Goal: Task Accomplishment & Management: Use online tool/utility

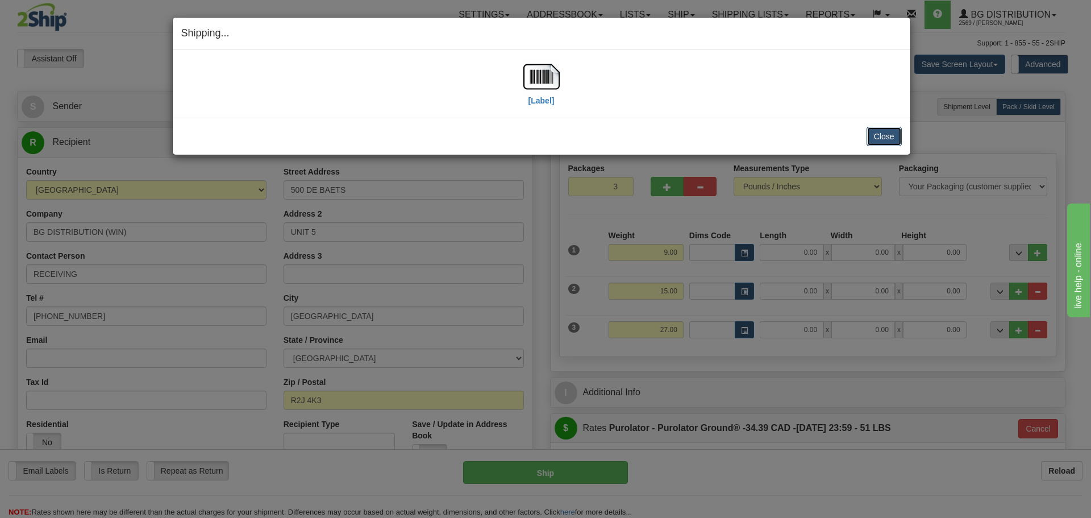
click at [889, 132] on button "Close" at bounding box center [884, 136] width 35 height 19
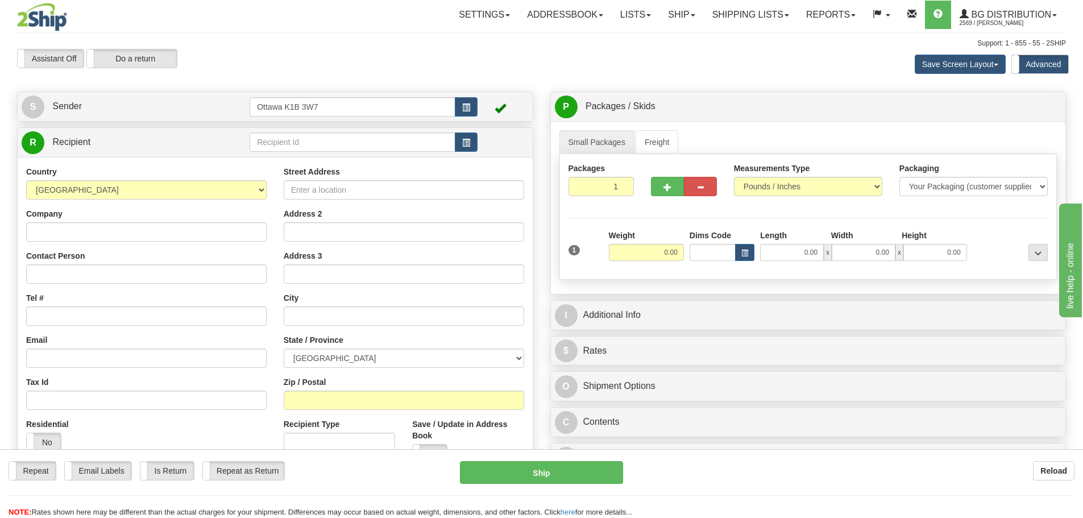
click at [320, 152] on td at bounding box center [363, 142] width 228 height 23
click at [320, 148] on input "text" at bounding box center [352, 141] width 206 height 19
type input "910796"
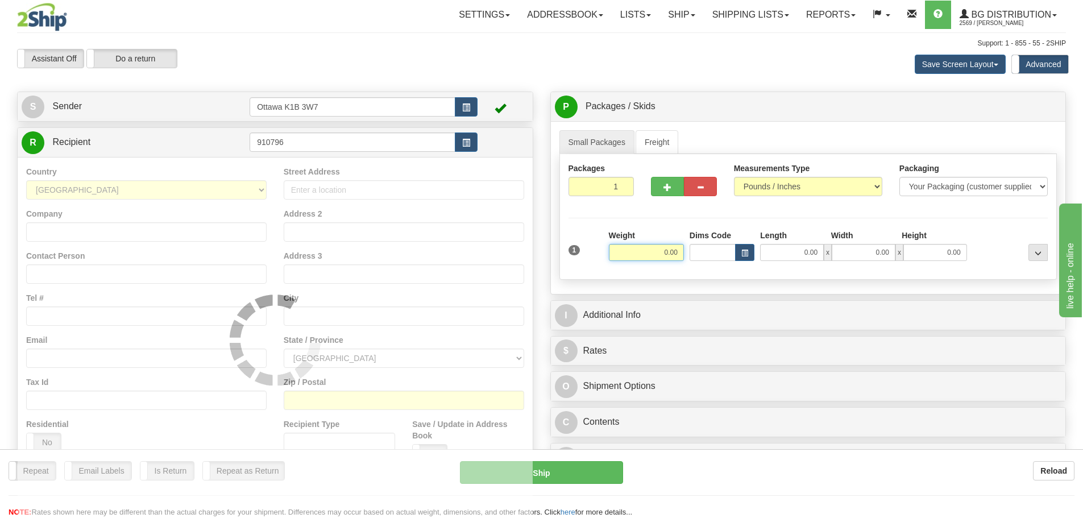
click at [621, 59] on div "Assistant On Assistant Off Do a return Do a return Previous Next Save Screen La…" at bounding box center [541, 64] width 1065 height 31
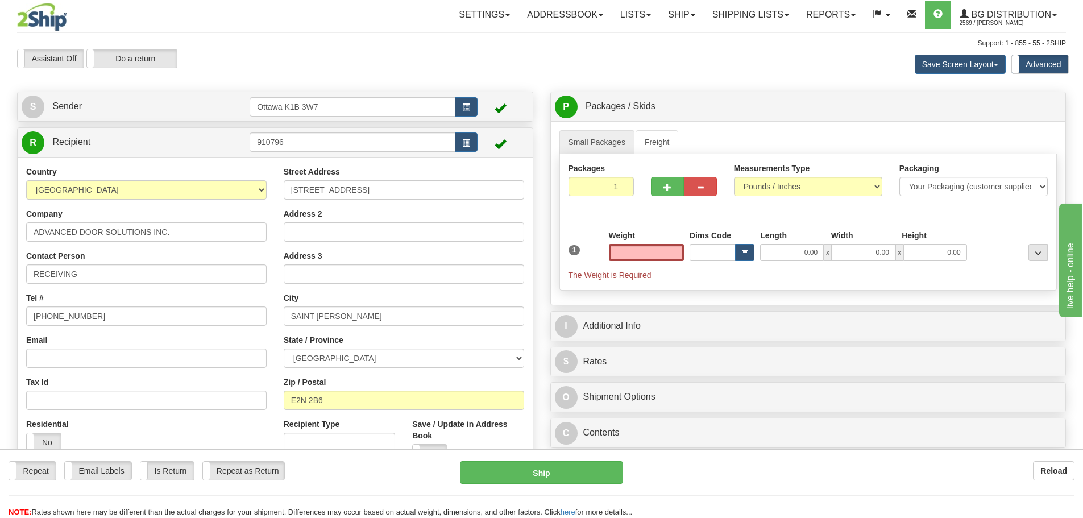
type input "0.00"
